Goal: Find specific page/section: Find specific page/section

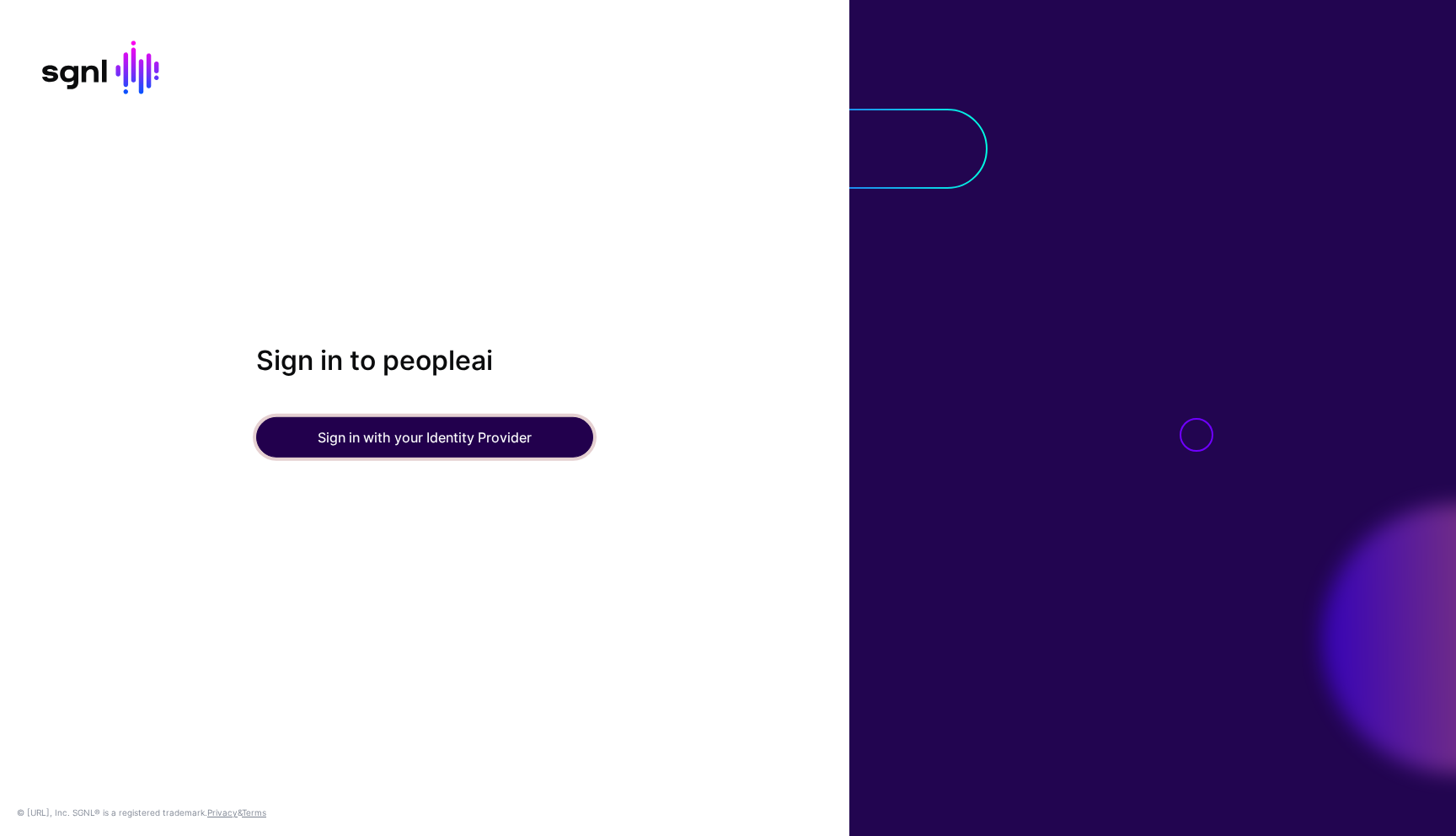
click at [429, 429] on button "Sign in with your Identity Provider" at bounding box center [425, 437] width 337 height 41
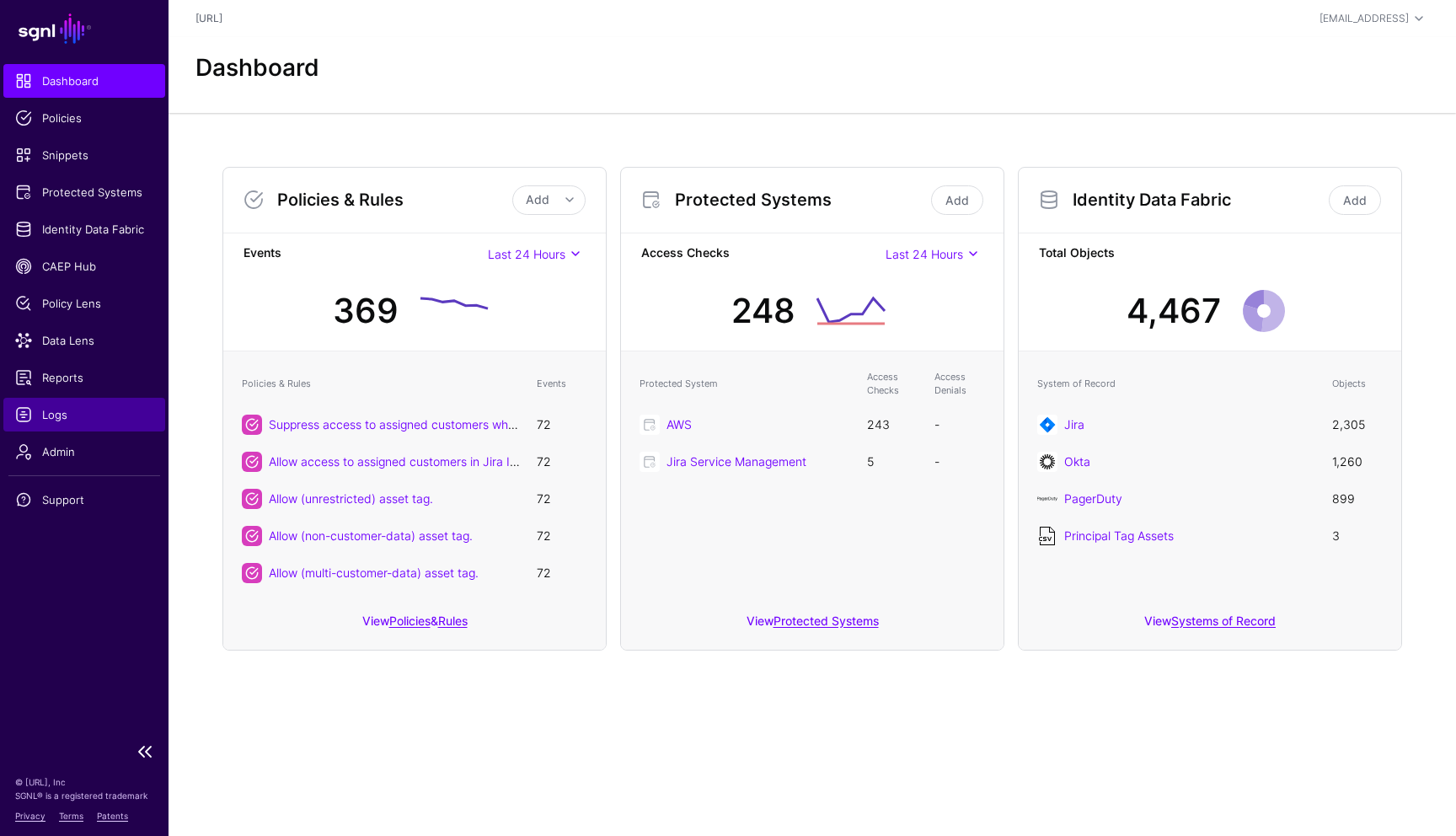
click at [43, 415] on span "Logs" at bounding box center [84, 414] width 138 height 17
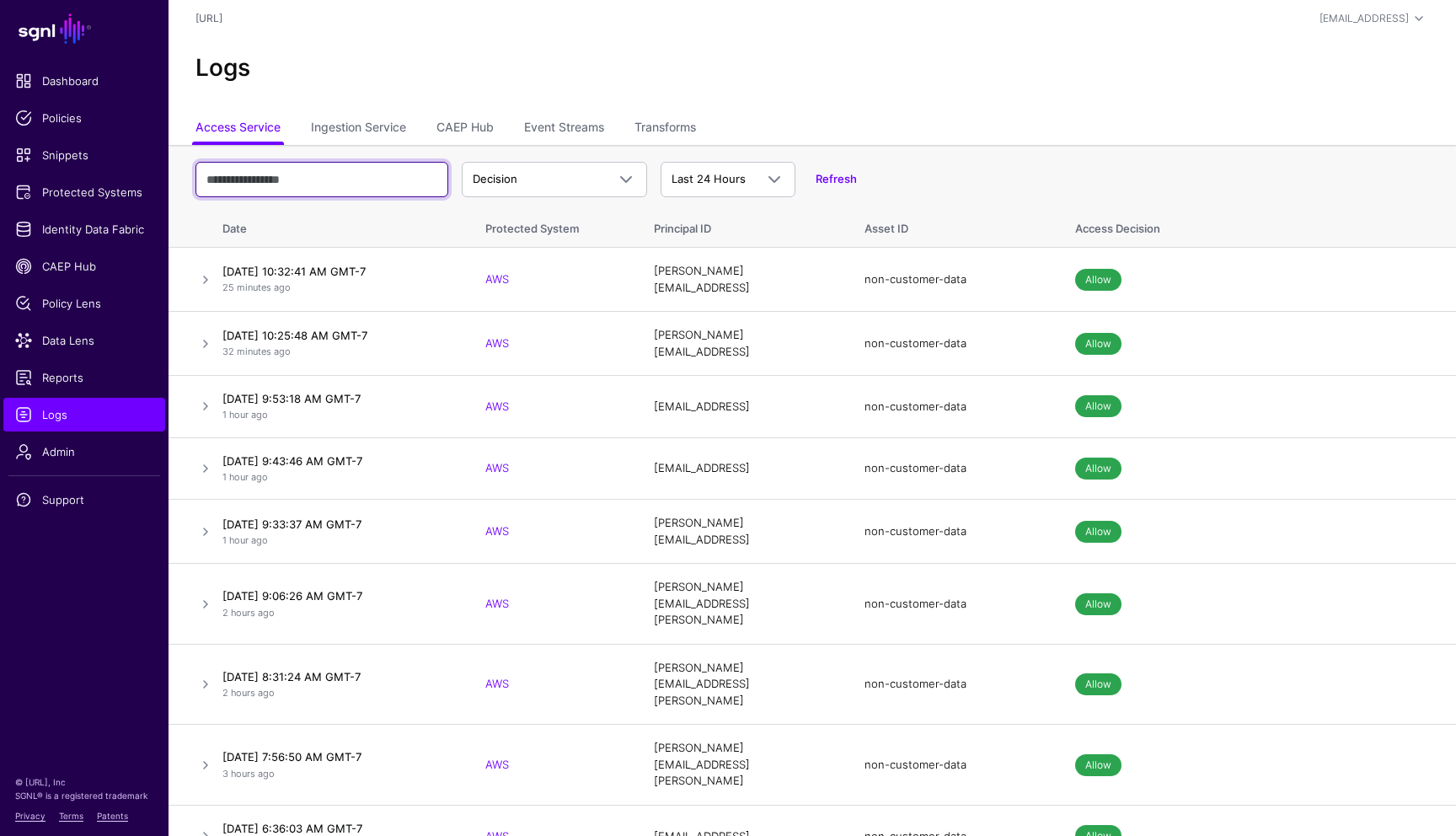
click at [338, 180] on input "text" at bounding box center [322, 180] width 253 height 35
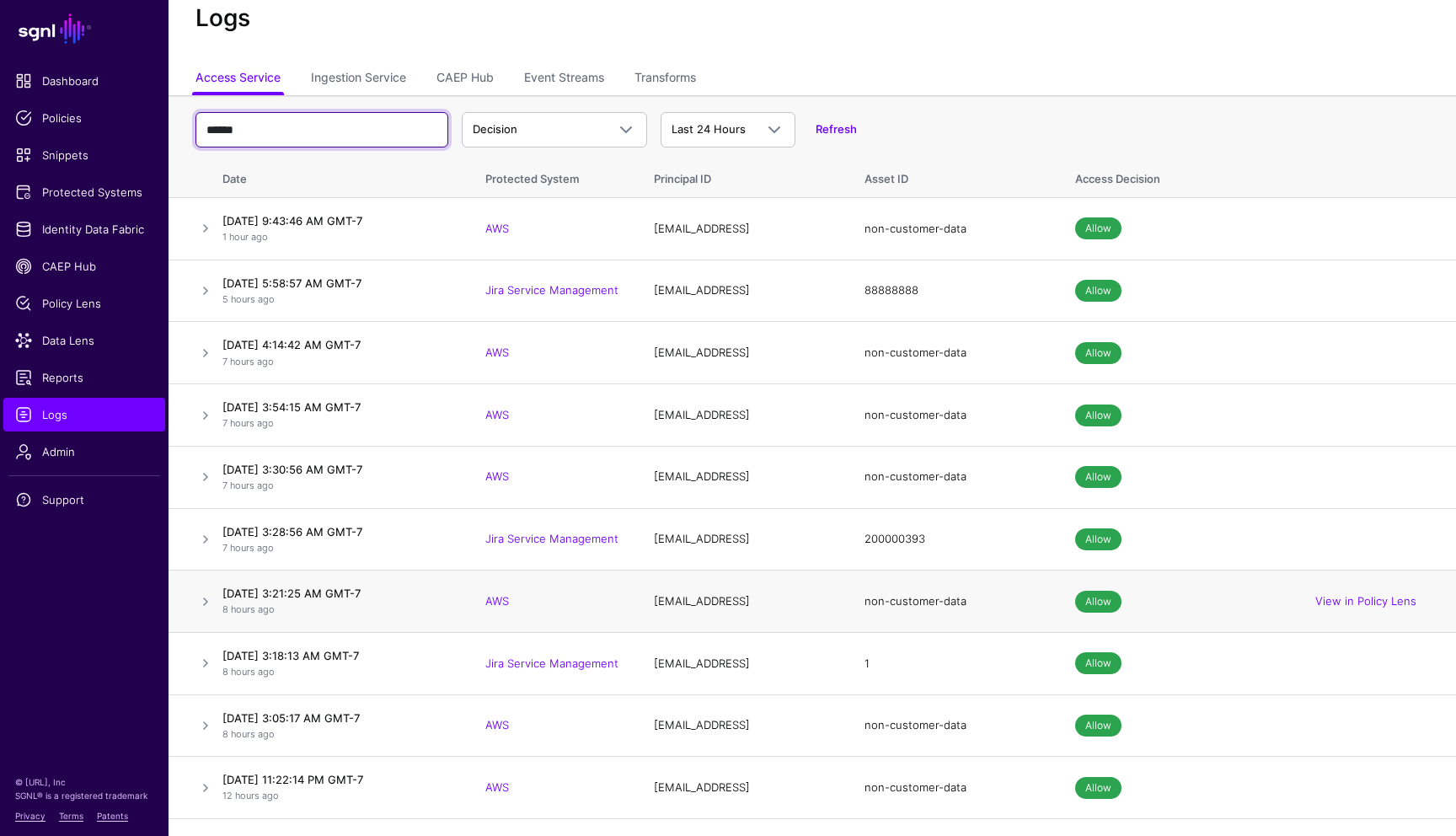
scroll to position [94, 0]
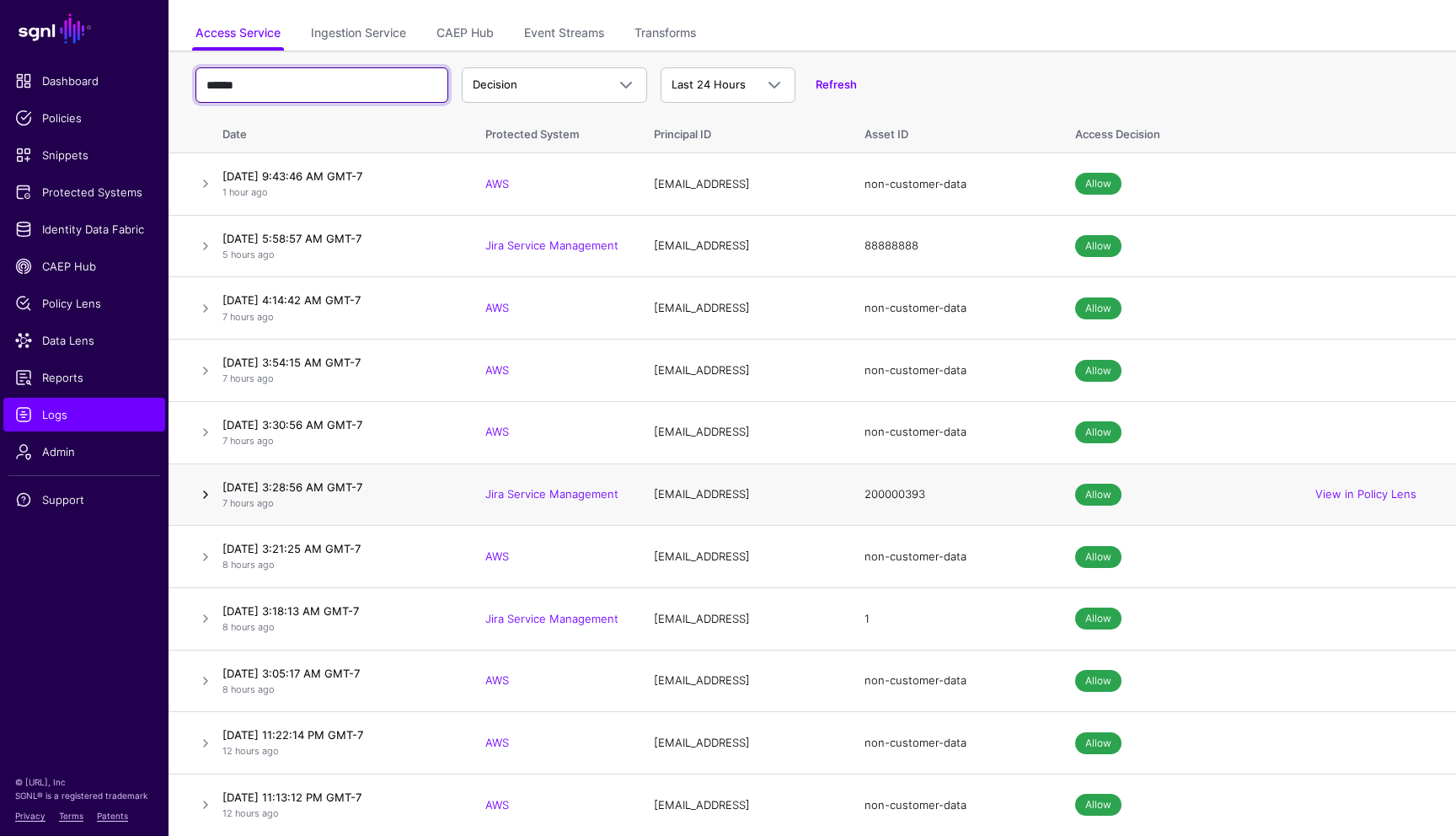
type input "******"
click at [203, 496] on link at bounding box center [205, 495] width 20 height 20
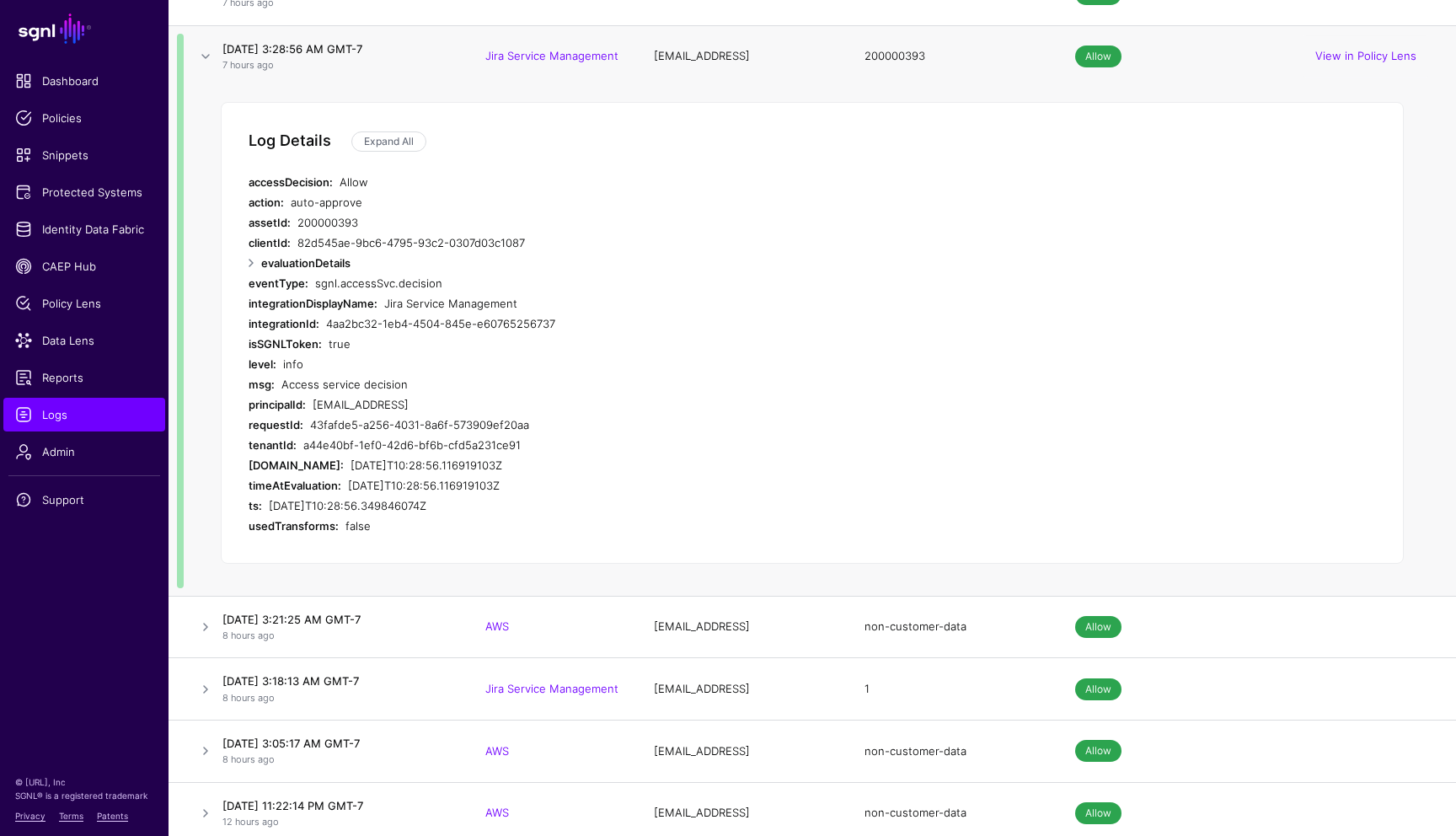
scroll to position [541, 0]
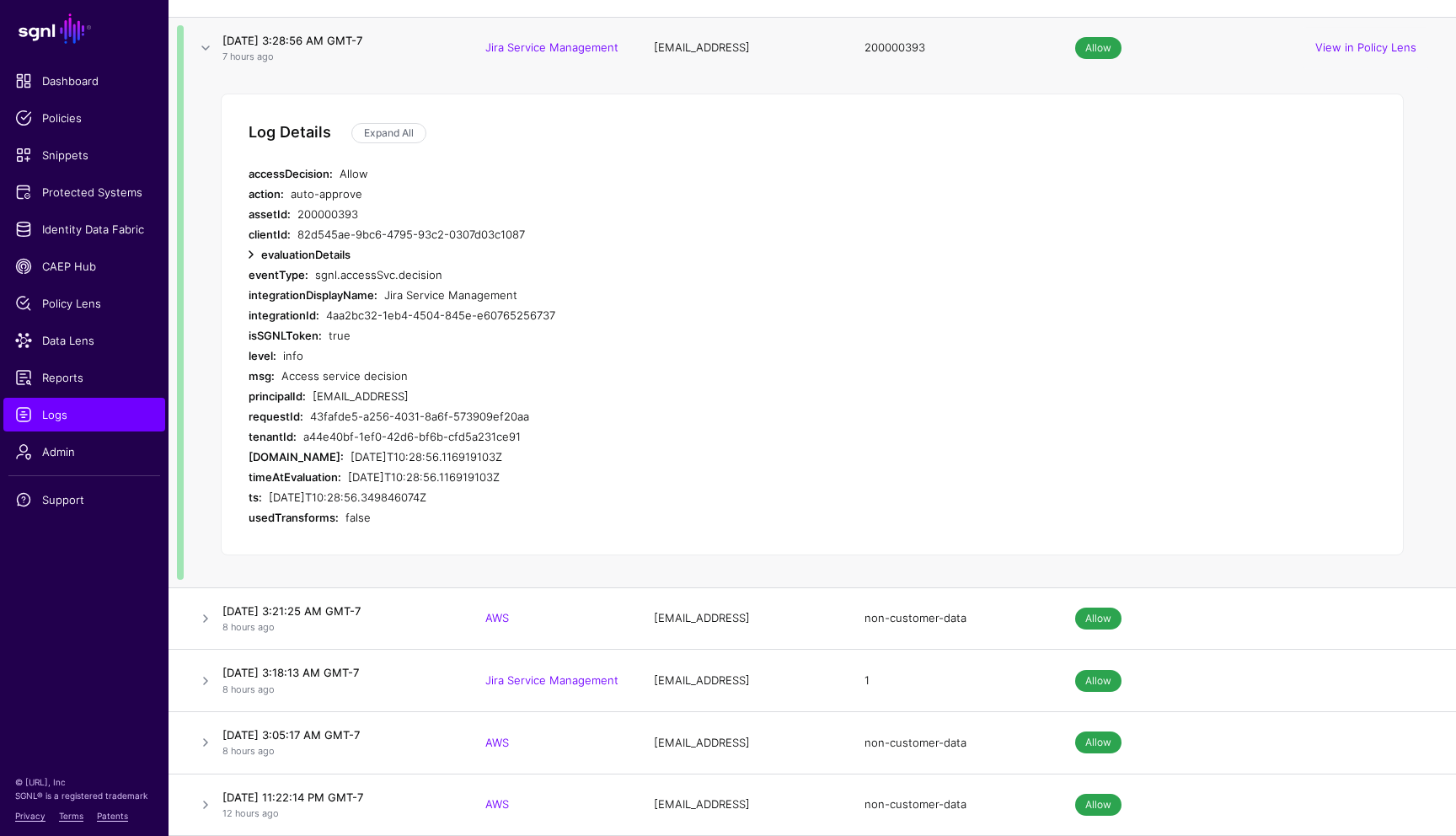
click at [249, 250] on link at bounding box center [250, 254] width 20 height 20
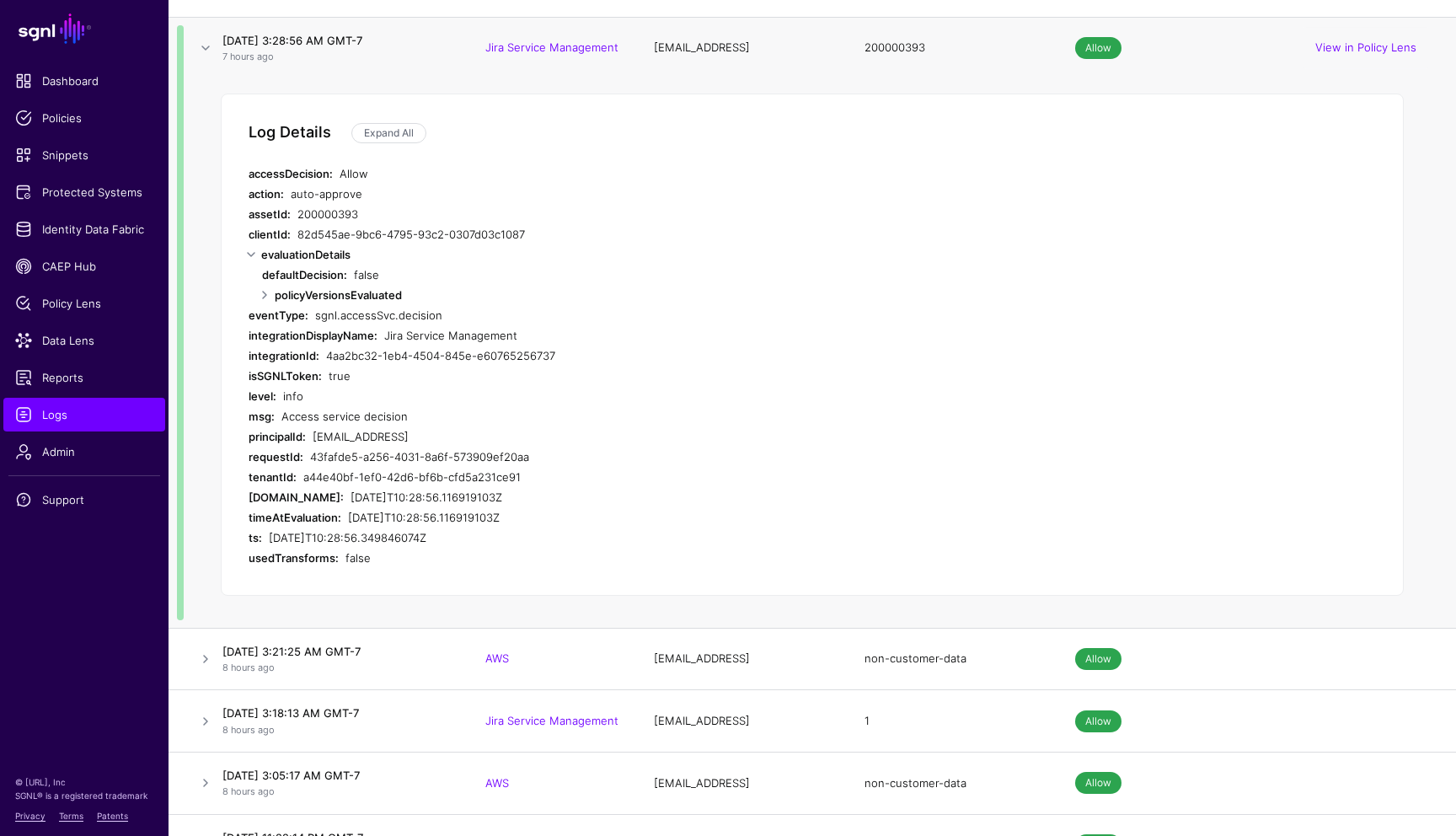
click at [701, 442] on div "andrii.horbanskyi@people.ai" at bounding box center [618, 437] width 610 height 20
click at [267, 291] on link at bounding box center [264, 295] width 20 height 20
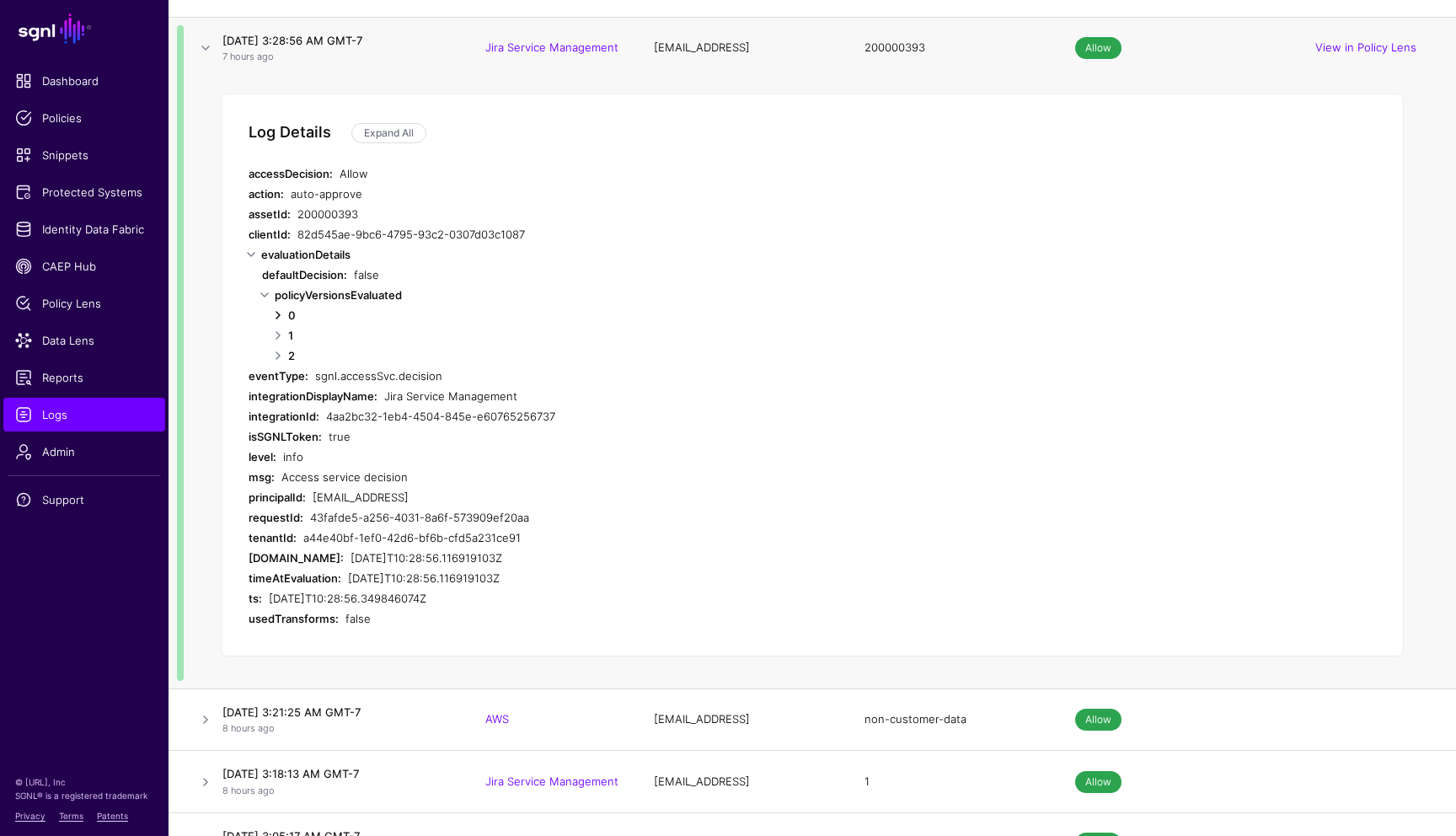
click at [279, 311] on link at bounding box center [278, 315] width 20 height 20
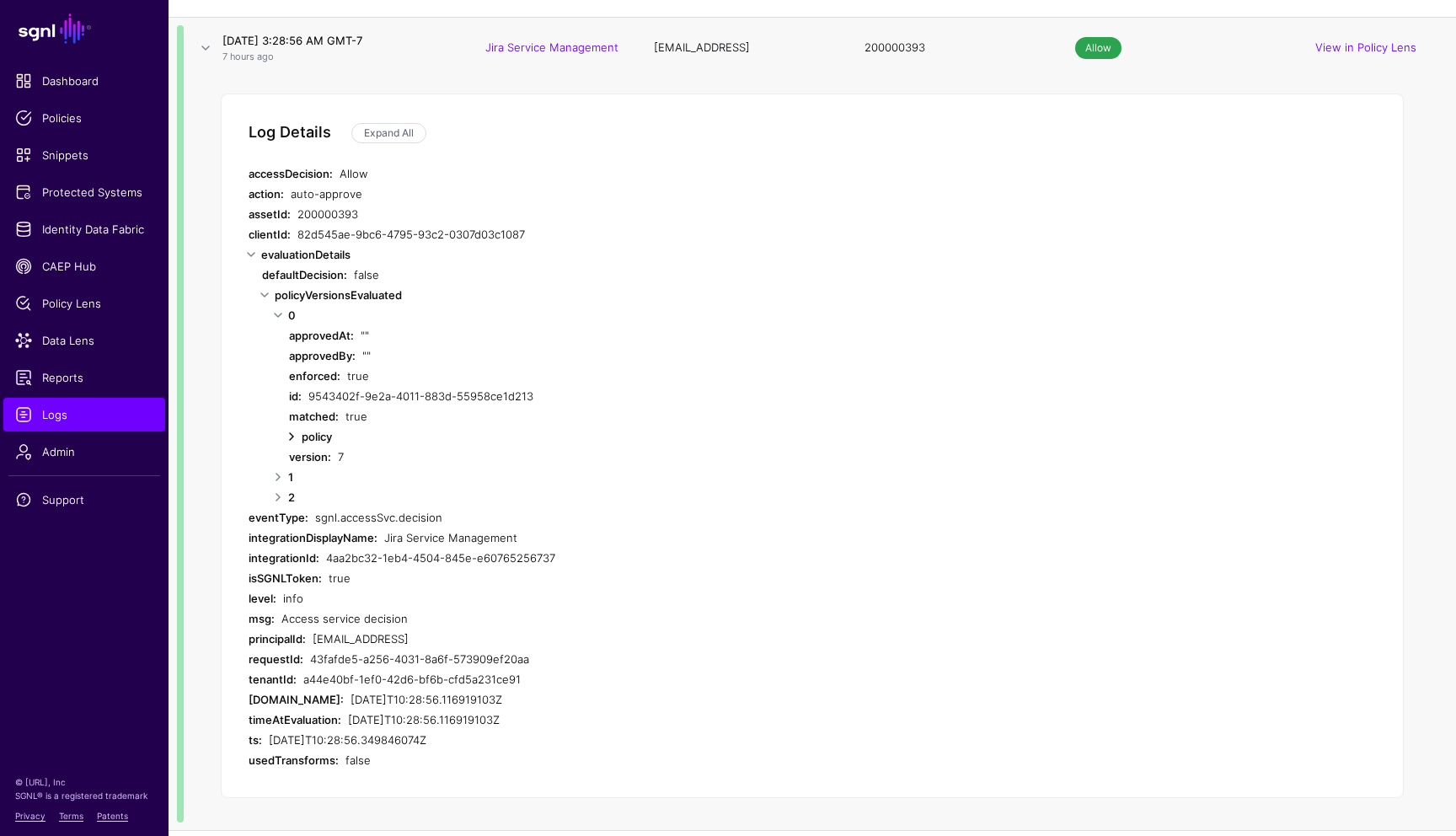
click at [290, 431] on link at bounding box center [291, 437] width 20 height 20
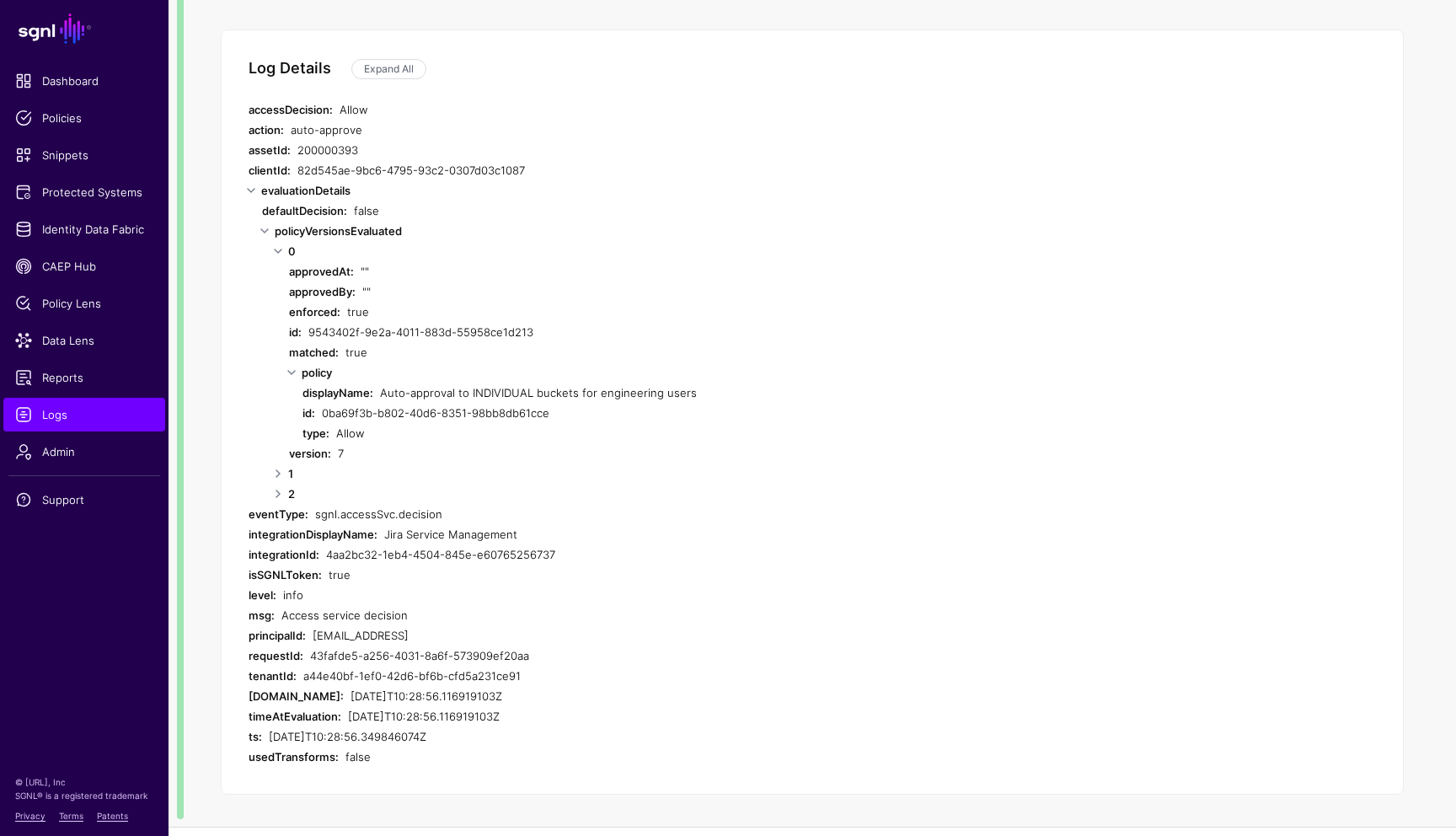
scroll to position [616, 0]
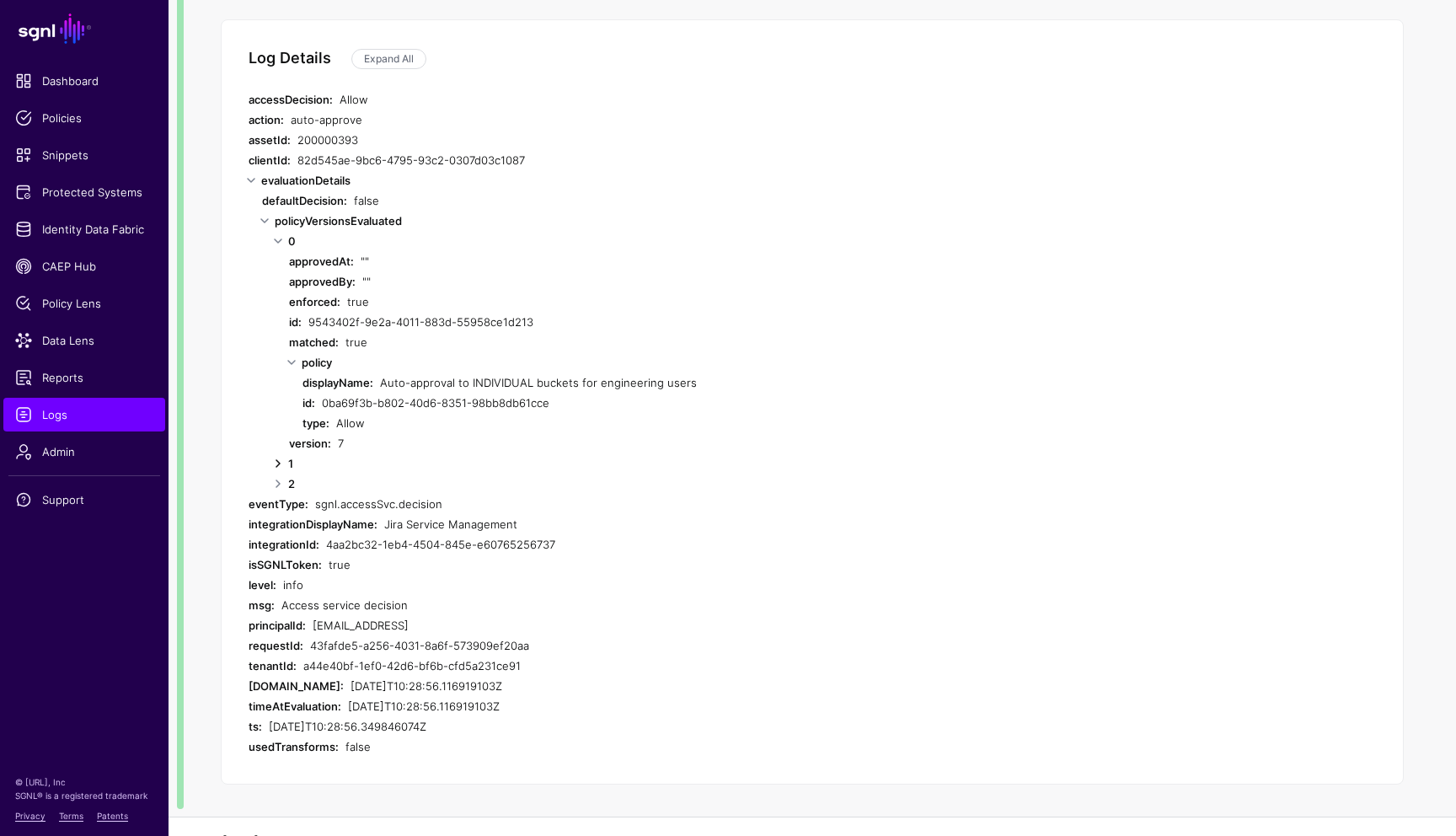
click at [278, 466] on link at bounding box center [278, 463] width 20 height 20
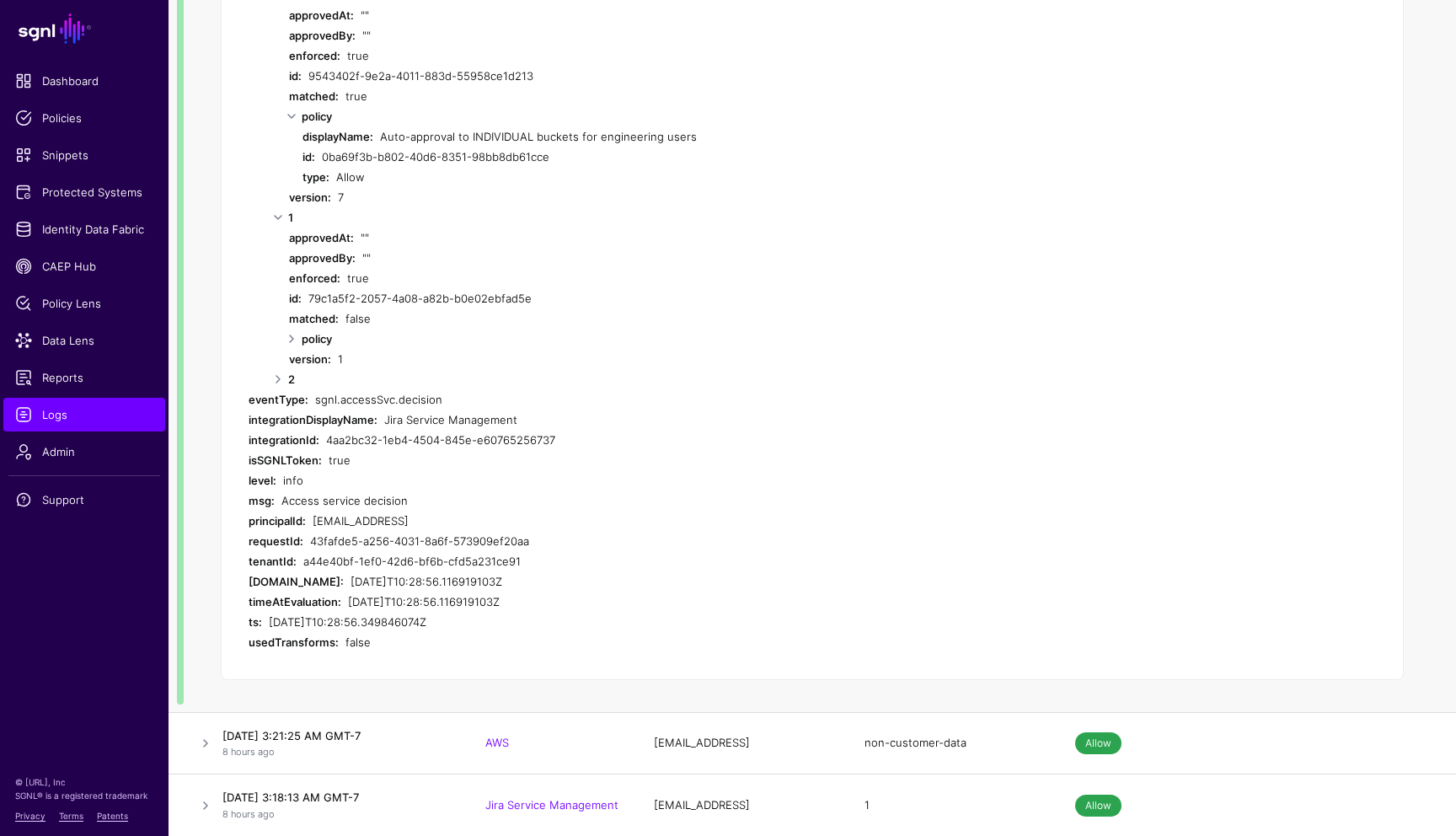
scroll to position [944, 0]
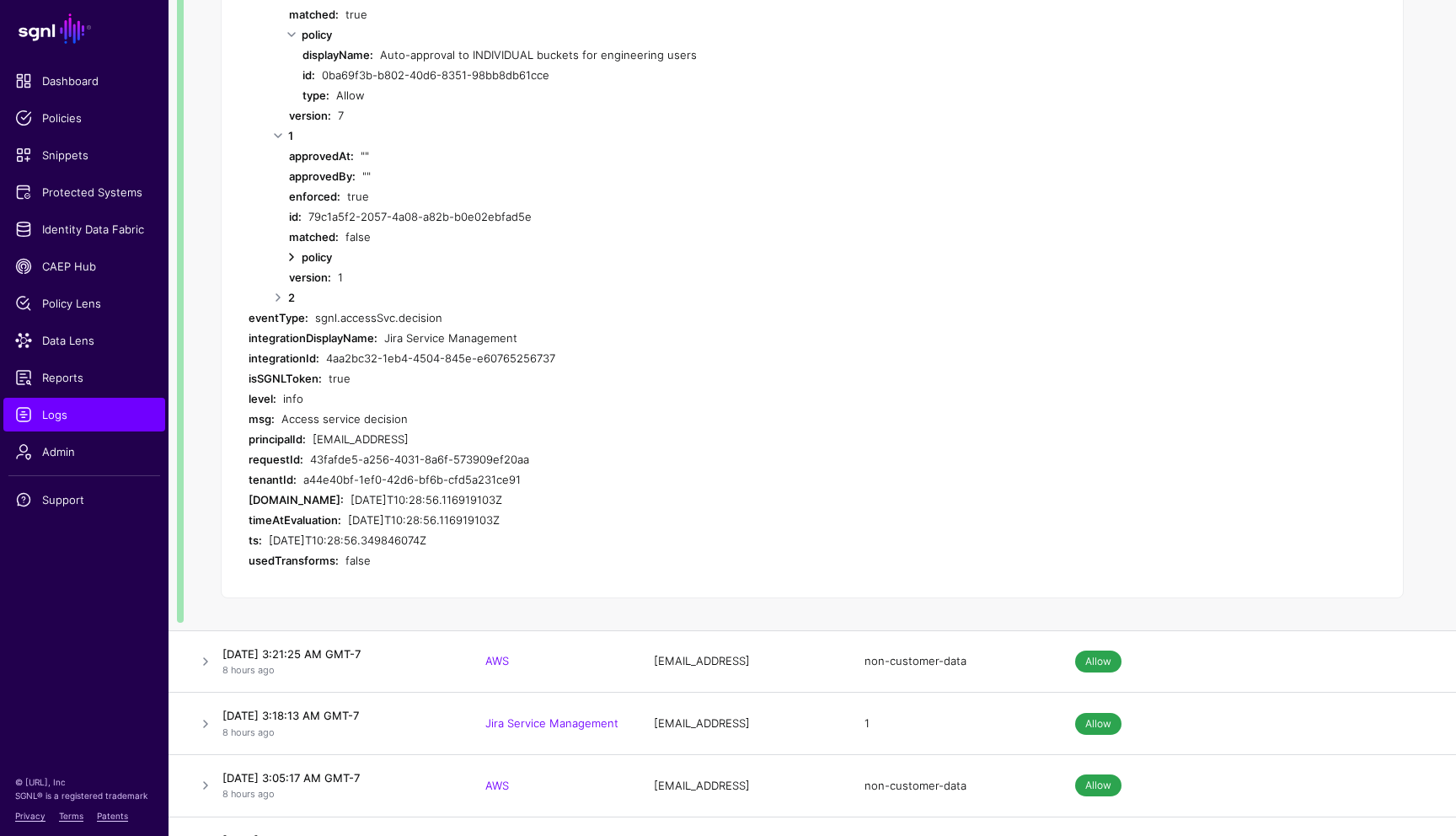
click at [294, 255] on link at bounding box center [291, 257] width 20 height 20
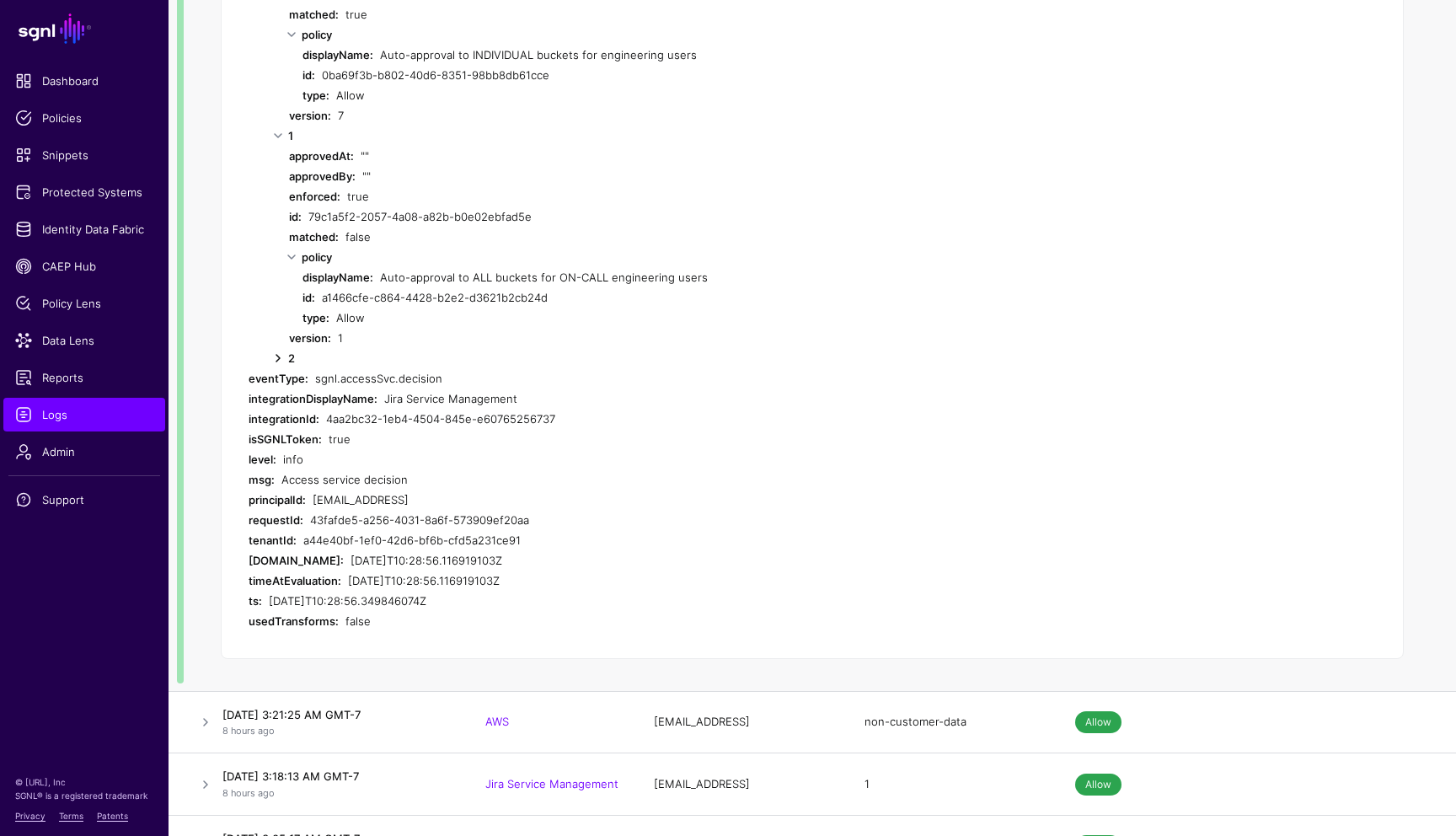
click at [274, 358] on link at bounding box center [278, 358] width 20 height 20
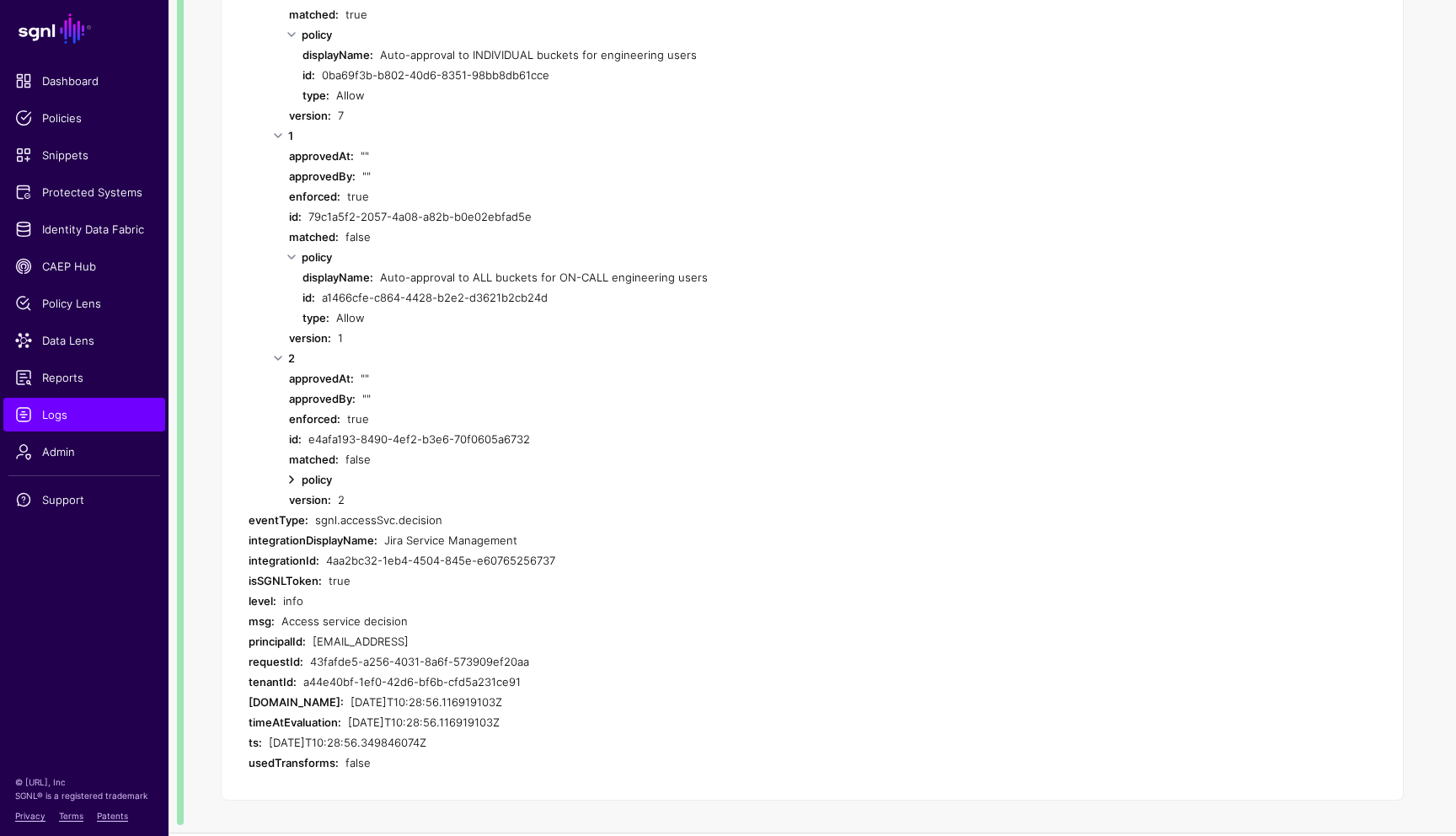
click at [294, 477] on link at bounding box center [291, 479] width 20 height 20
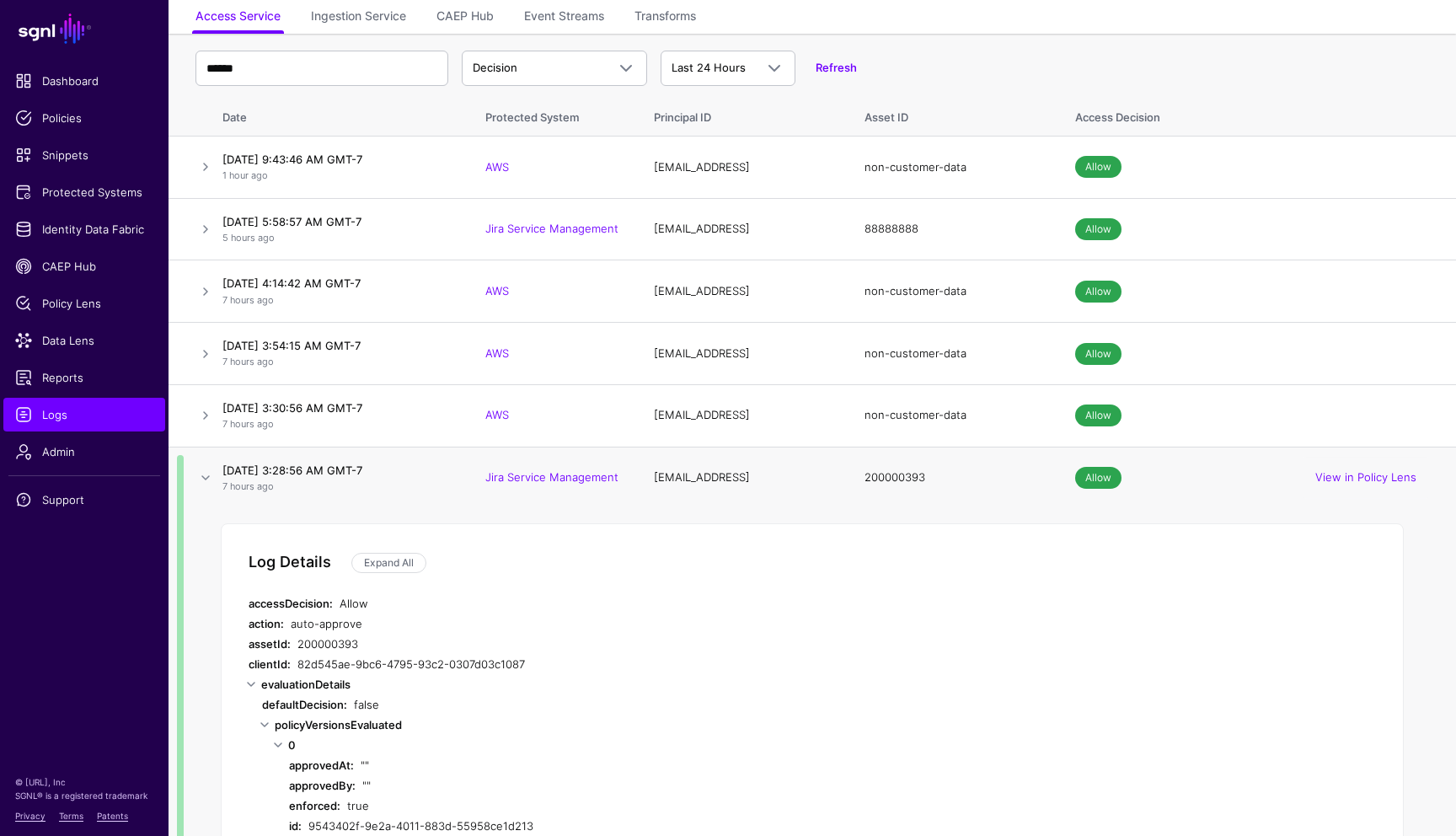
scroll to position [0, 0]
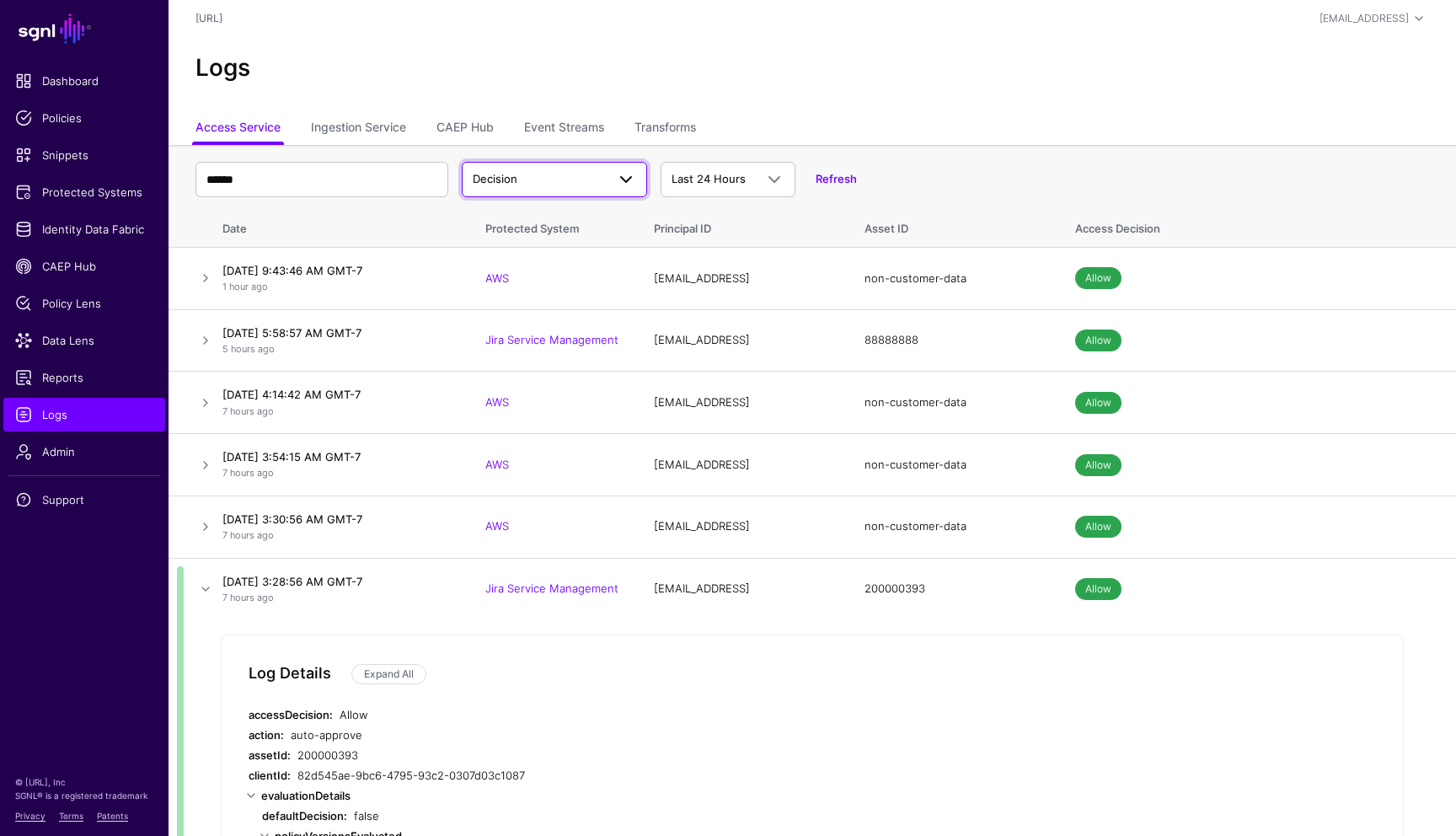
click at [625, 179] on span at bounding box center [626, 179] width 20 height 20
click at [776, 98] on div "Logs" at bounding box center [812, 75] width 1288 height 76
click at [579, 125] on link "Event Streams" at bounding box center [564, 129] width 80 height 32
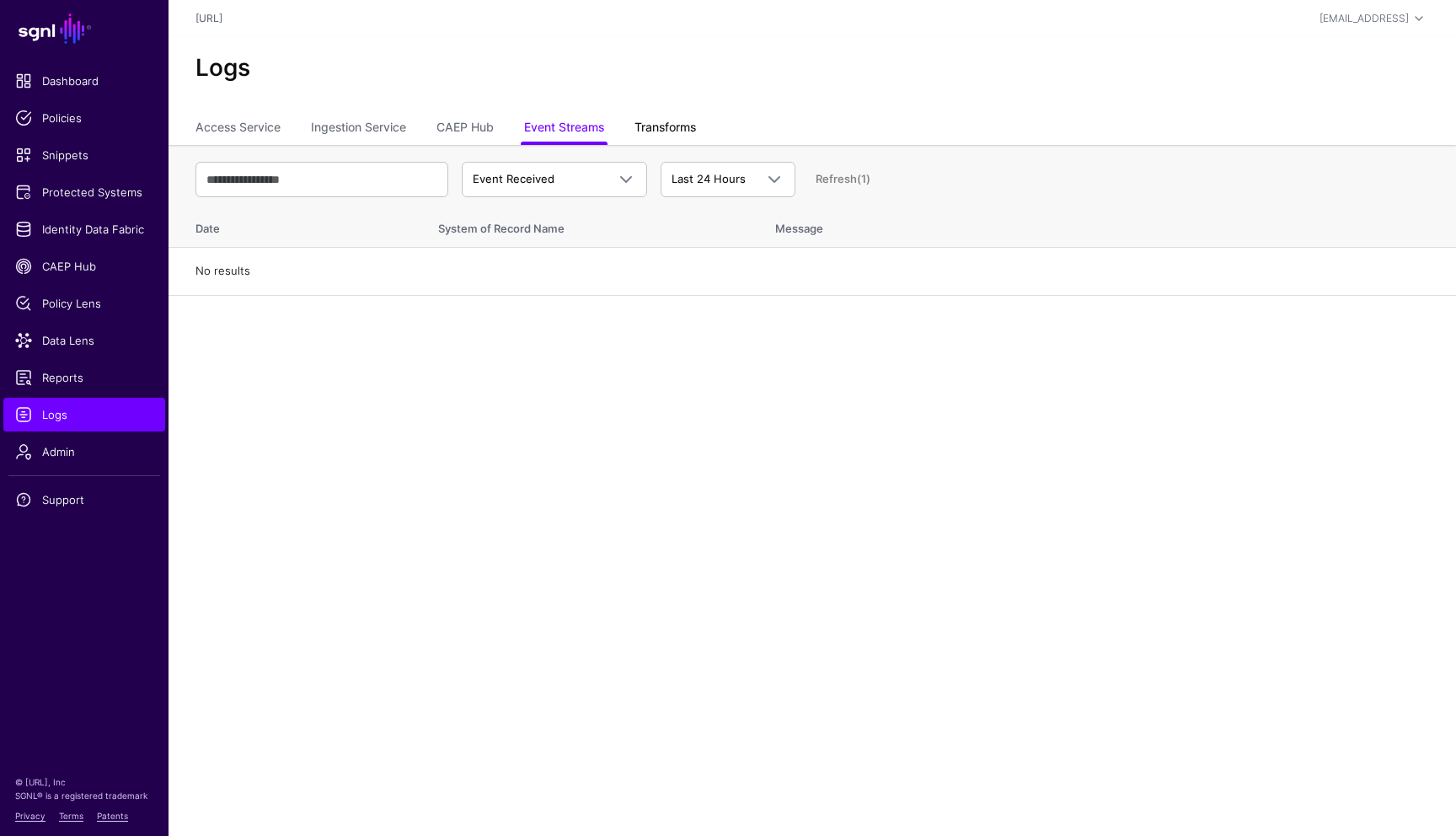
click at [684, 123] on link "Transforms" at bounding box center [665, 129] width 62 height 32
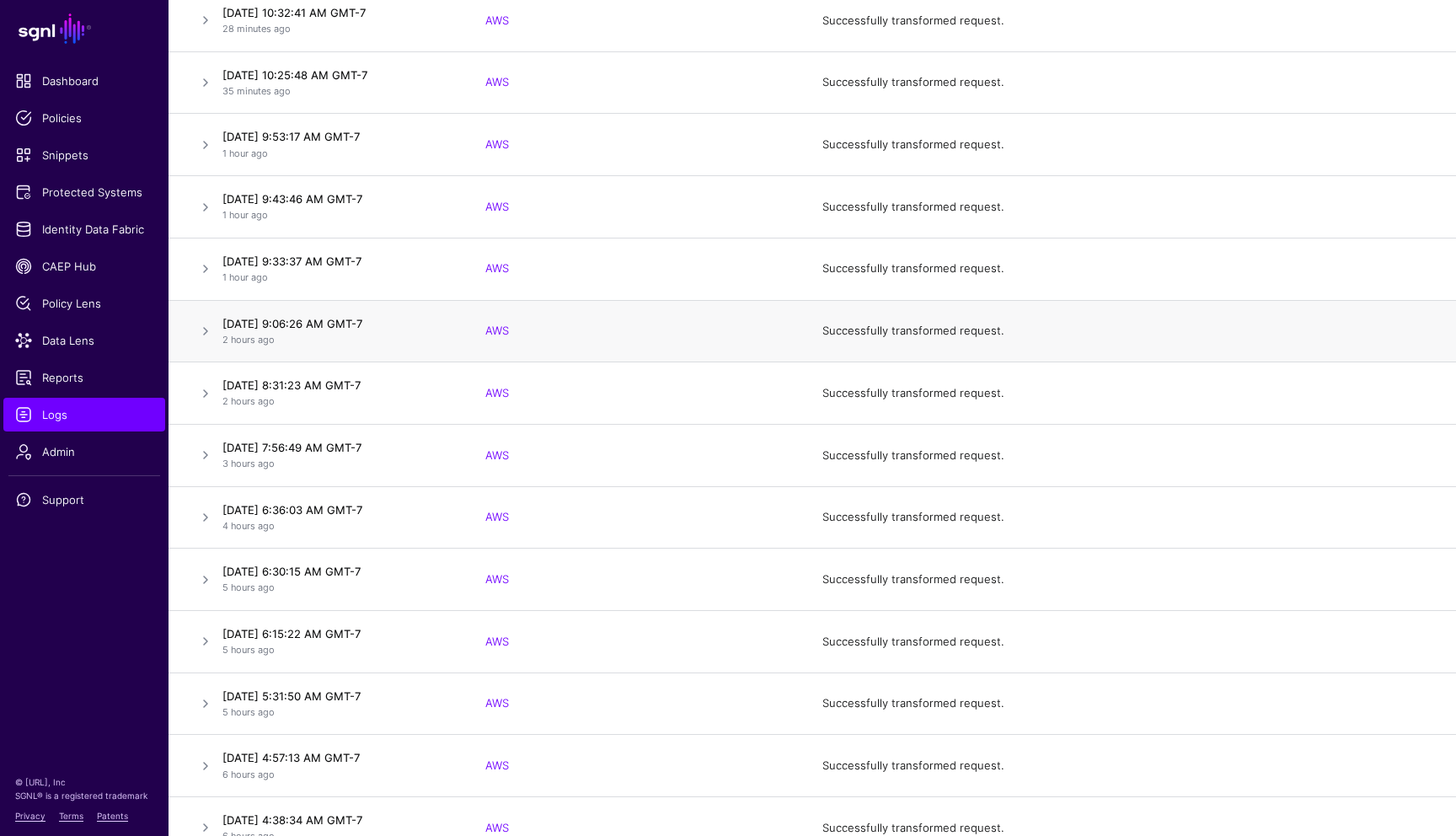
scroll to position [263, 0]
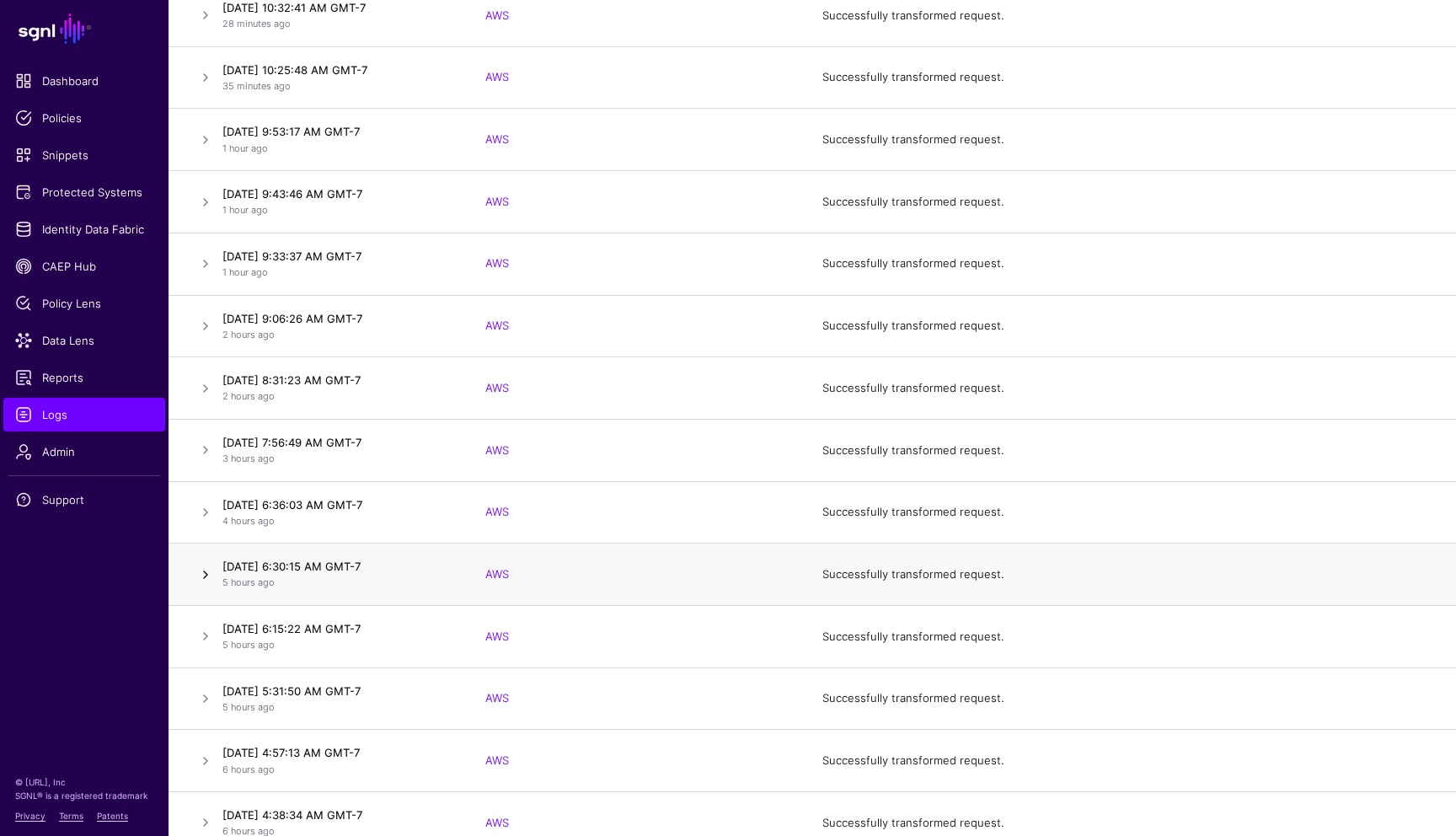
click at [207, 576] on link at bounding box center [205, 574] width 20 height 20
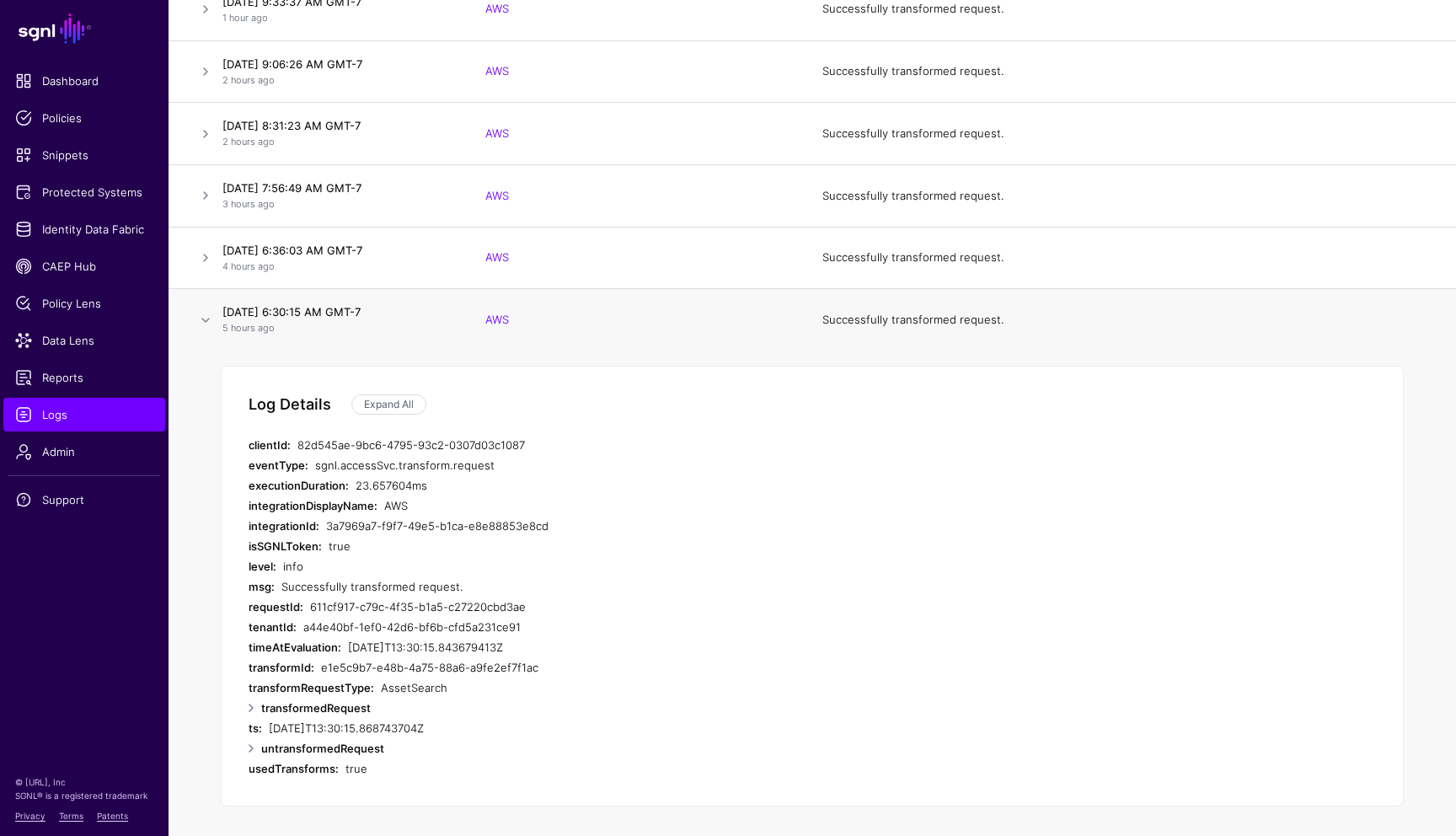
scroll to position [547, 0]
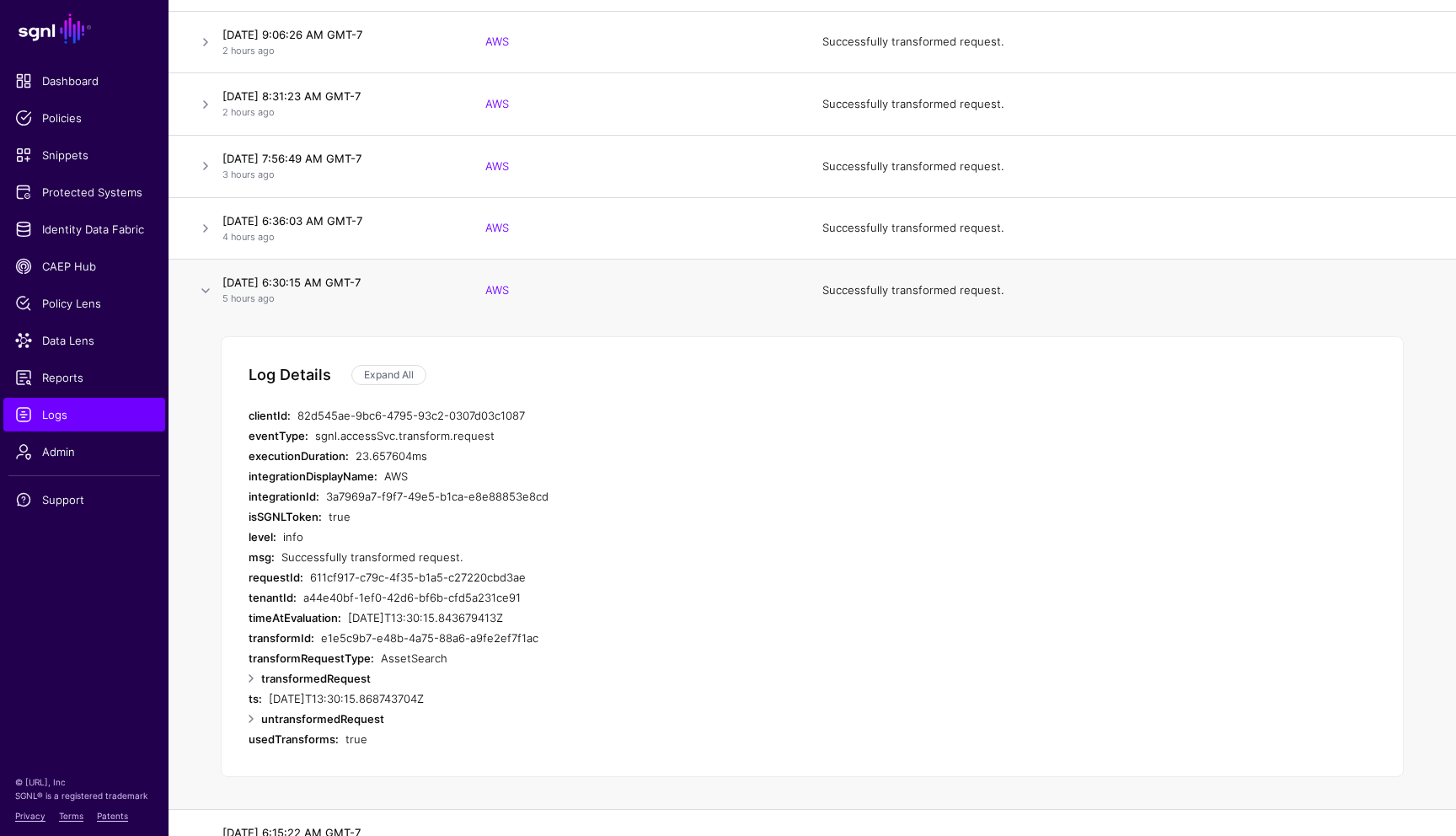
click at [647, 650] on div "AssetSearch" at bounding box center [651, 658] width 542 height 20
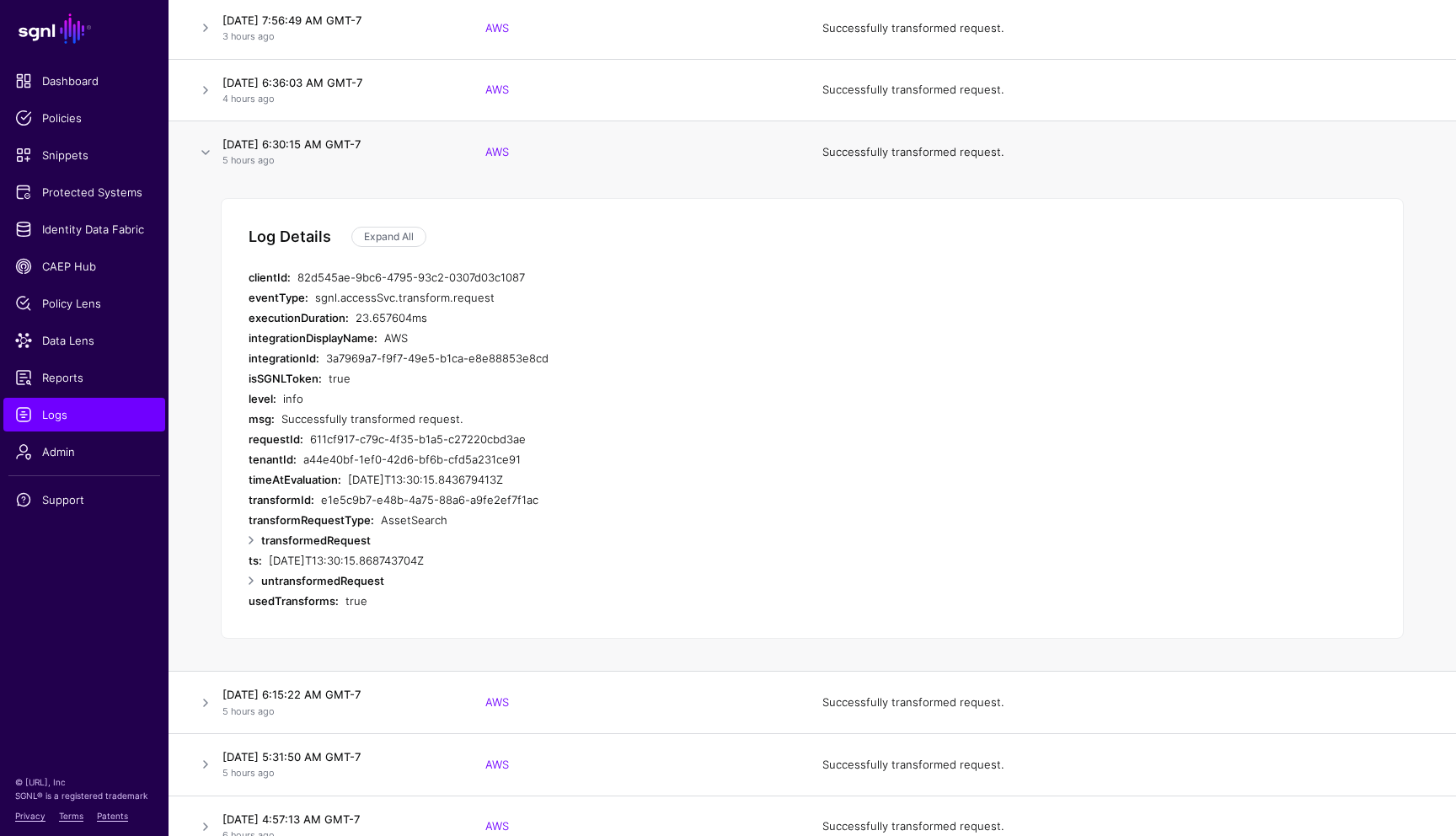
scroll to position [703, 0]
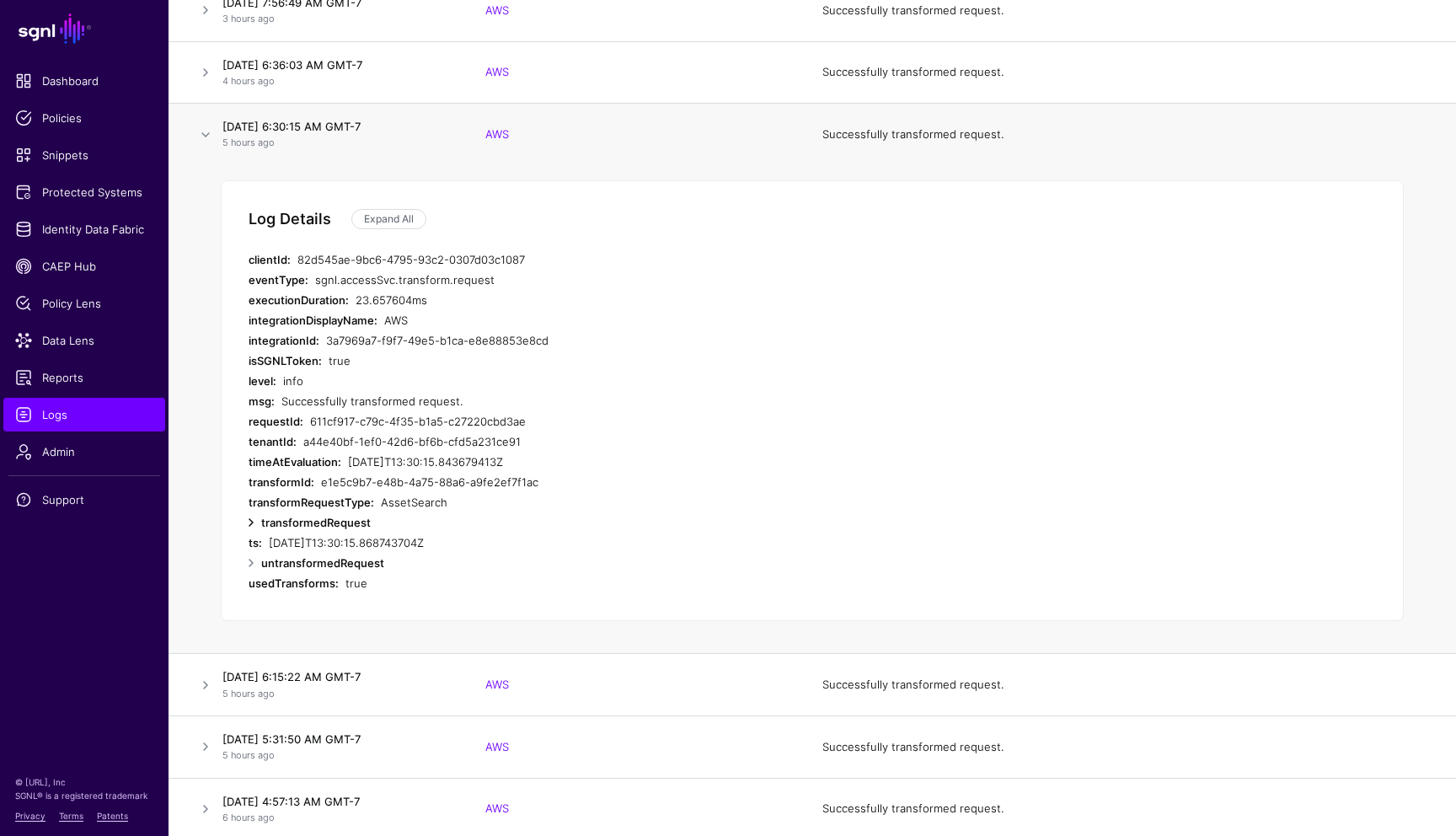
click at [253, 524] on link at bounding box center [250, 522] width 20 height 20
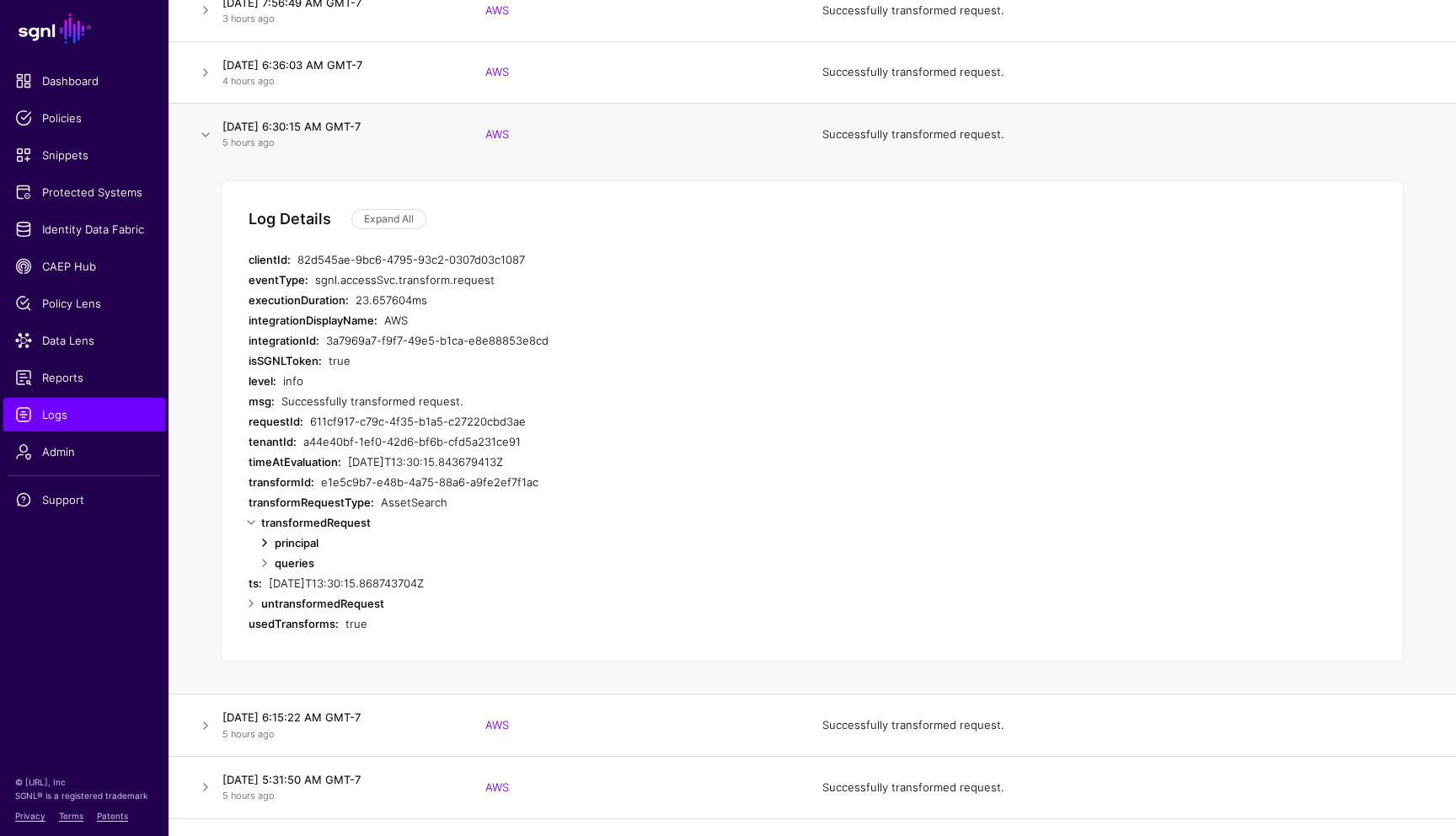
click at [265, 545] on link at bounding box center [264, 542] width 20 height 20
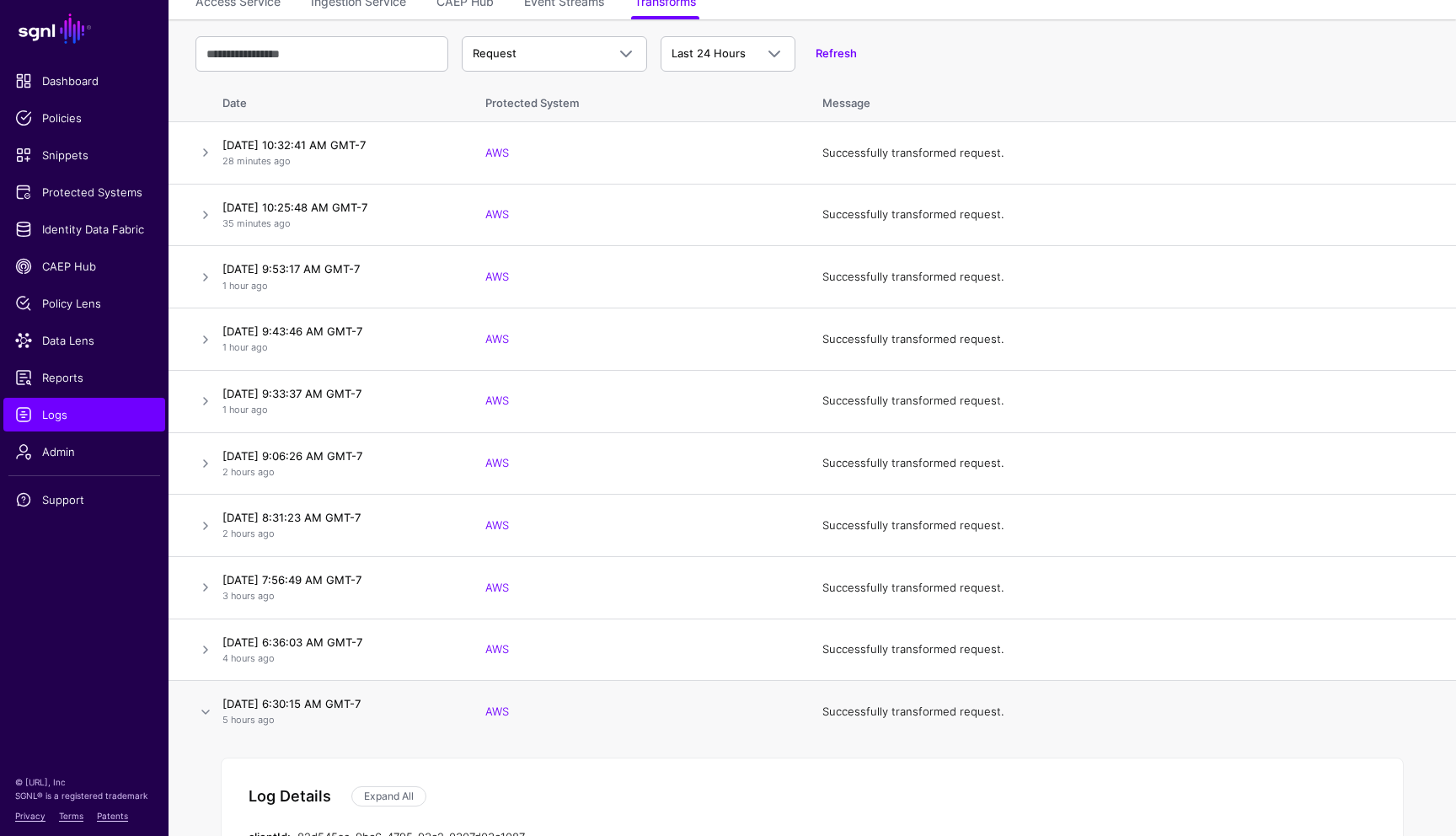
scroll to position [0, 0]
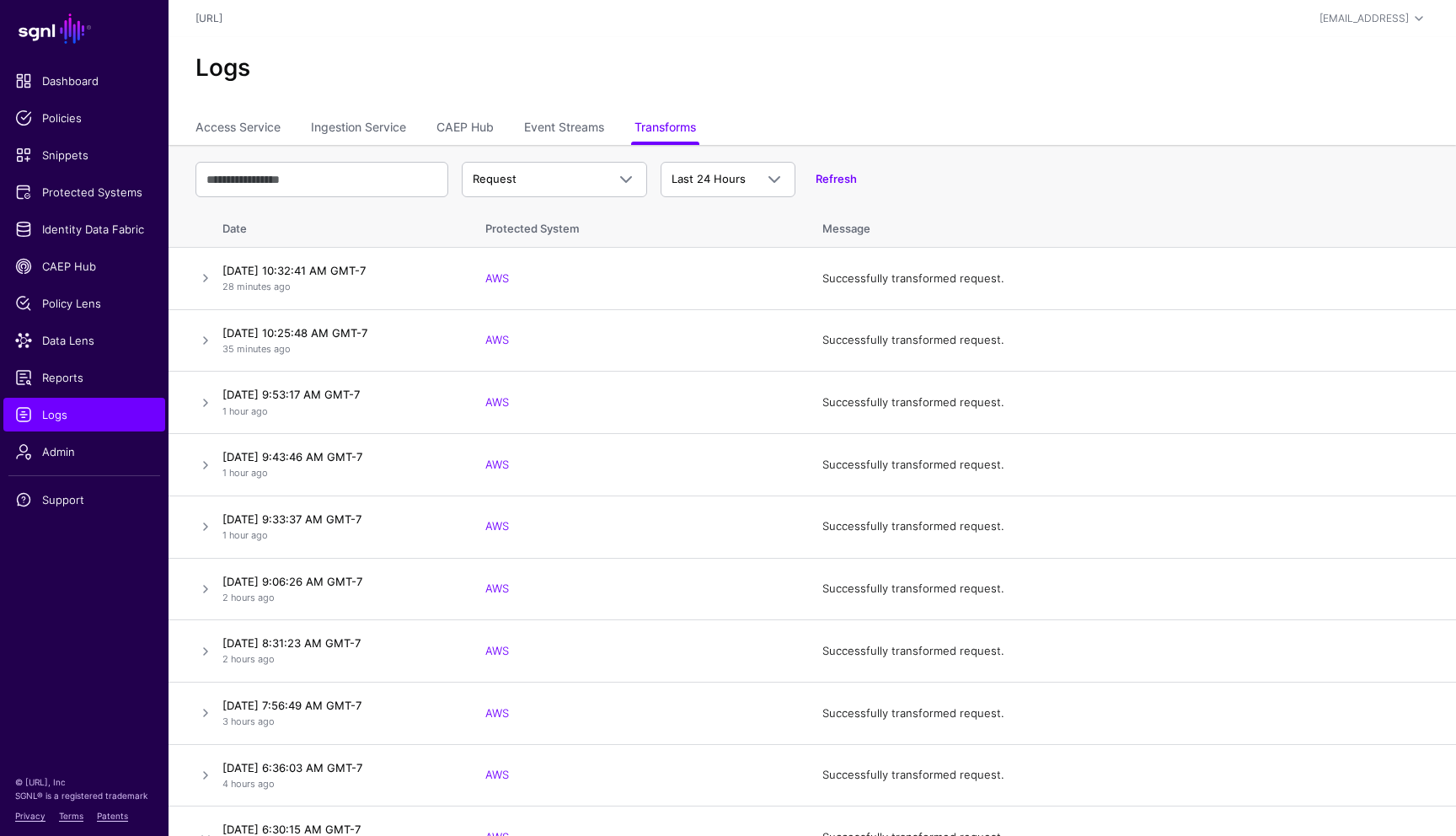
click at [953, 67] on h2 "Logs" at bounding box center [812, 68] width 1233 height 29
